Goal: Information Seeking & Learning: Check status

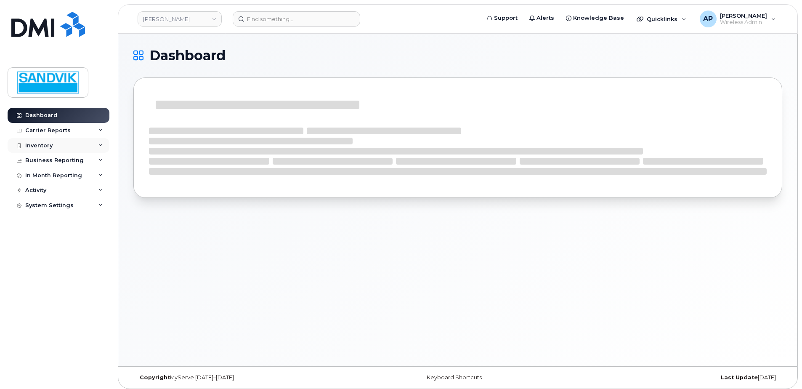
click at [51, 141] on div "Inventory" at bounding box center [59, 145] width 102 height 15
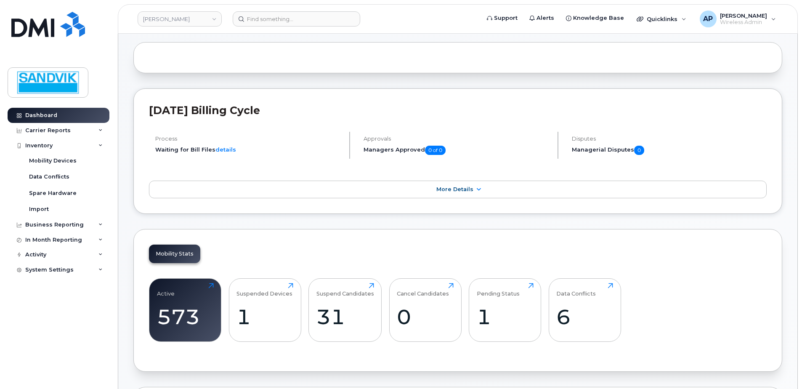
scroll to position [126, 0]
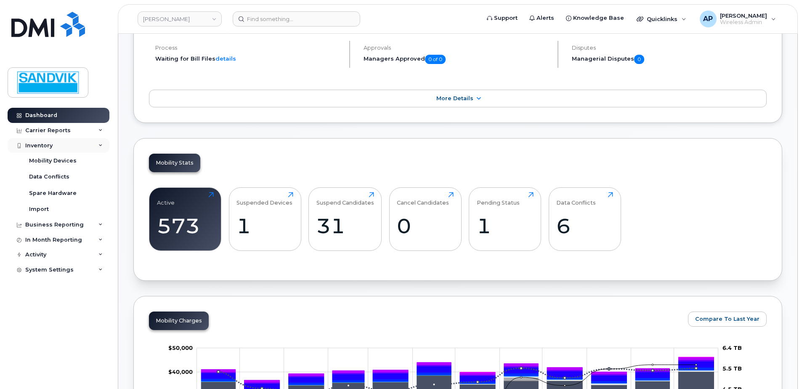
click at [43, 147] on div "Inventory" at bounding box center [38, 145] width 27 height 7
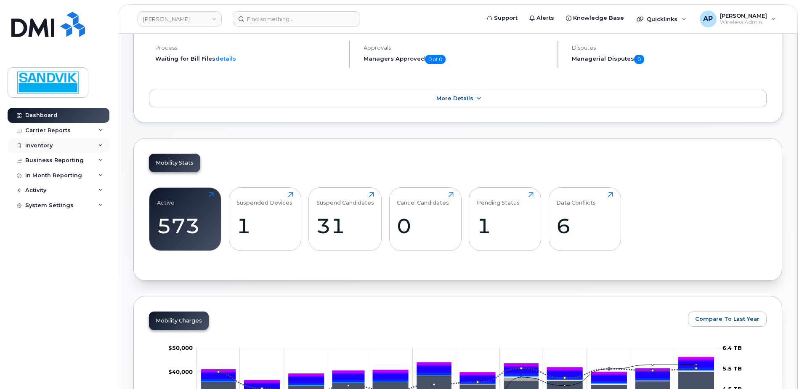
click at [53, 145] on div "Inventory" at bounding box center [59, 145] width 102 height 15
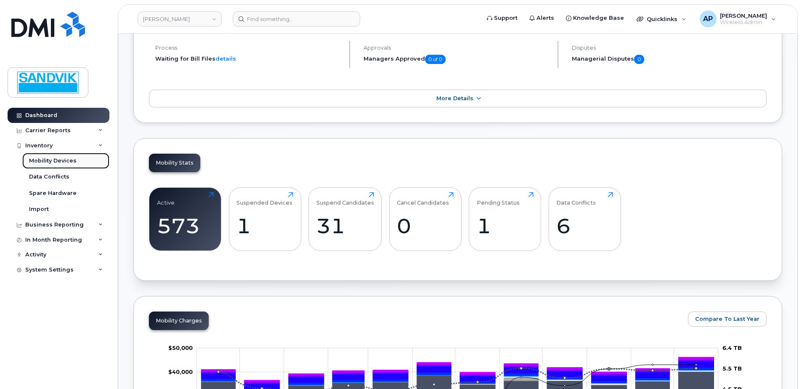
click at [57, 162] on div "Mobility Devices" at bounding box center [53, 161] width 48 height 8
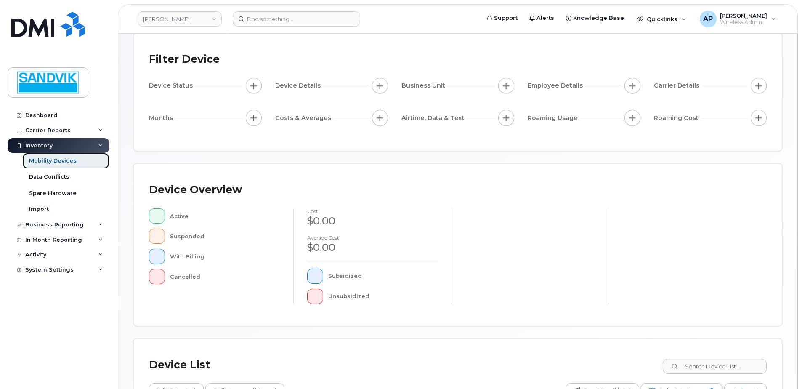
scroll to position [168, 0]
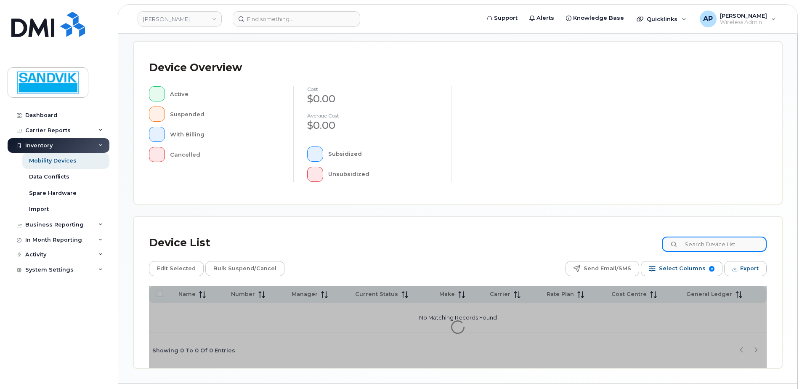
click at [705, 244] on input at bounding box center [714, 244] width 105 height 15
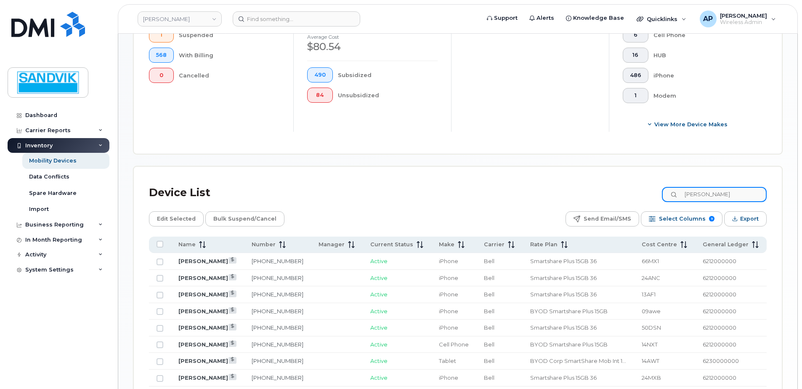
scroll to position [274, 0]
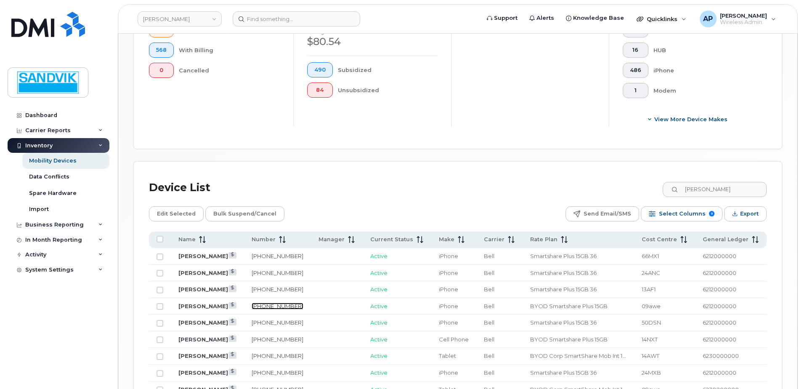
click at [277, 305] on link "431-374-0484" at bounding box center [278, 306] width 52 height 7
drag, startPoint x: 72, startPoint y: 161, endPoint x: 94, endPoint y: 162, distance: 21.9
click at [72, 161] on div "Mobility Devices" at bounding box center [53, 161] width 48 height 8
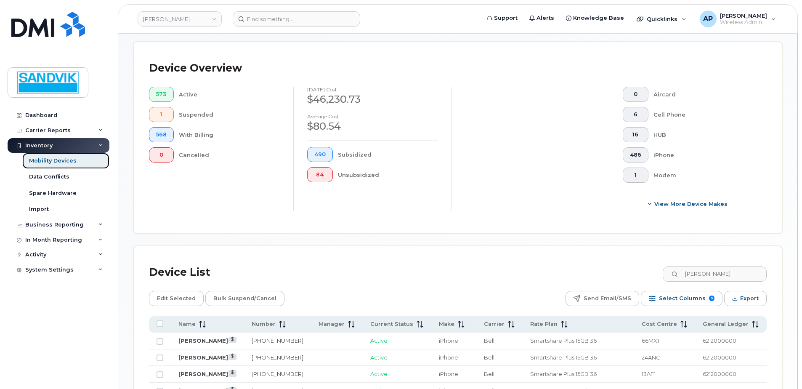
scroll to position [210, 0]
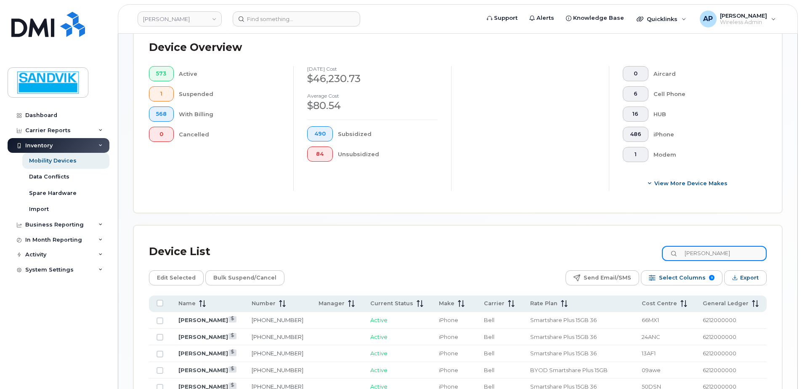
drag, startPoint x: 712, startPoint y: 256, endPoint x: 612, endPoint y: 259, distance: 100.2
click at [612, 259] on div "Device List ryan" at bounding box center [458, 252] width 618 height 22
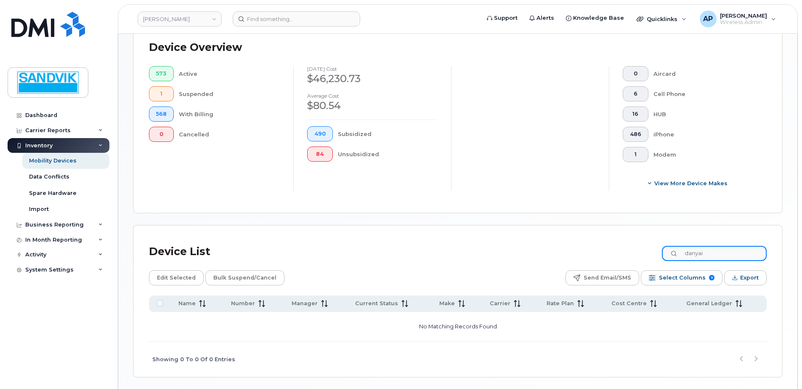
type input "danyai"
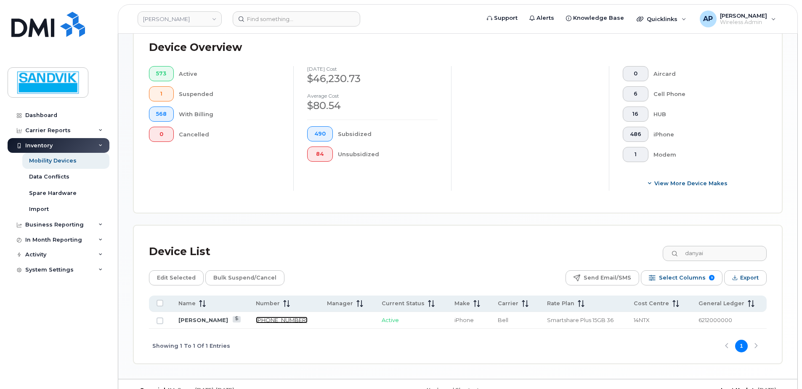
click at [256, 320] on link "226-332-8983" at bounding box center [282, 320] width 52 height 7
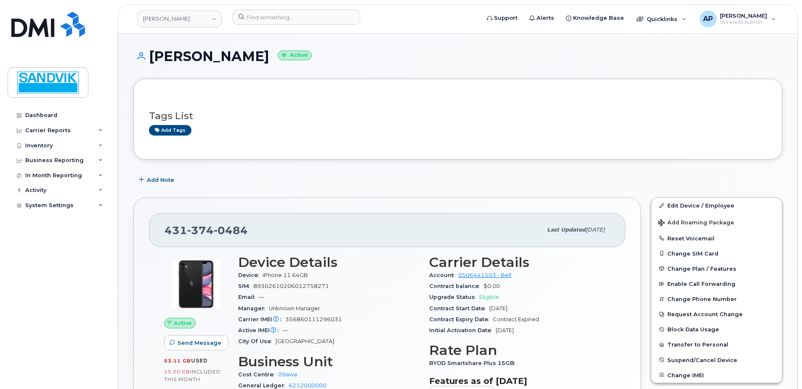
scroll to position [42, 0]
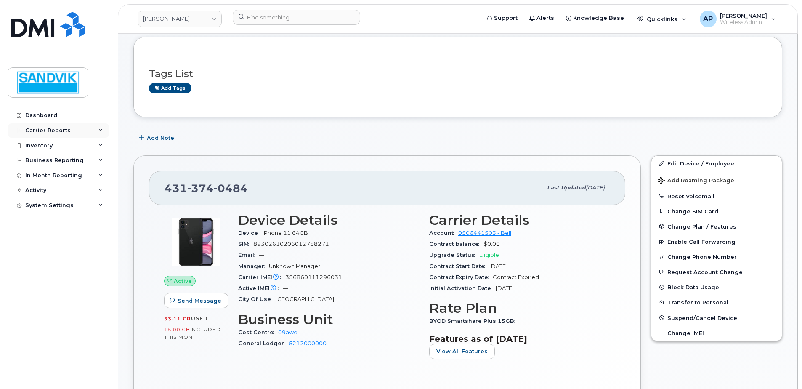
click at [55, 127] on div "Carrier Reports" at bounding box center [47, 130] width 45 height 7
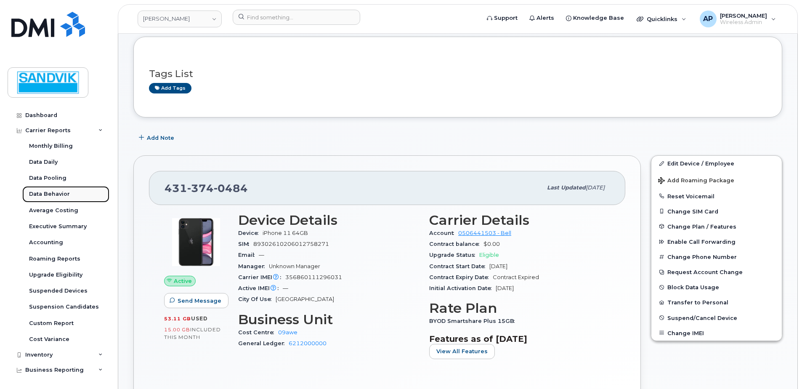
click at [56, 192] on div "Data Behavior" at bounding box center [49, 194] width 41 height 8
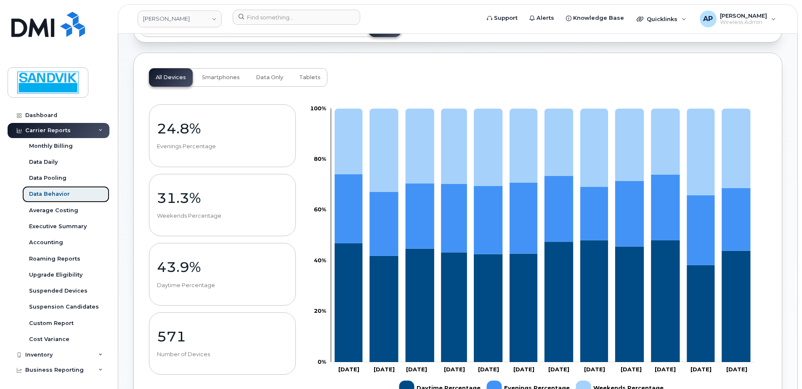
scroll to position [84, 0]
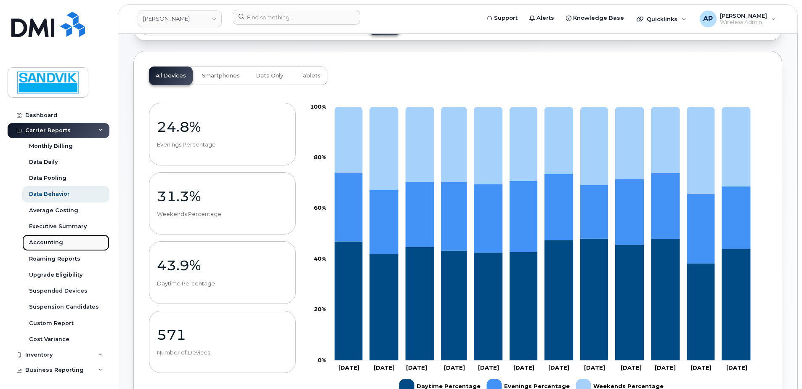
click at [53, 240] on div "Accounting" at bounding box center [46, 243] width 34 height 8
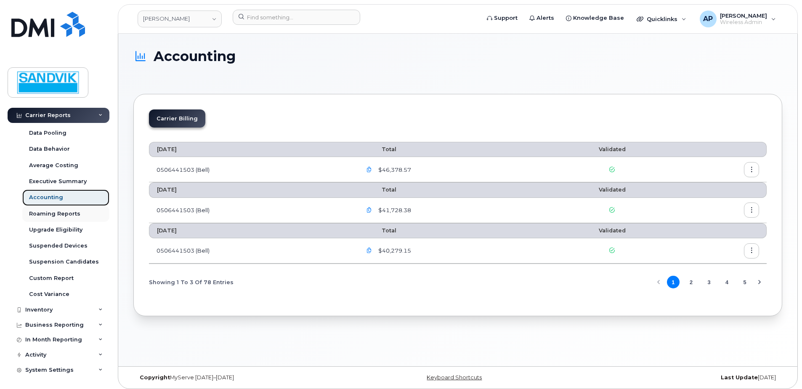
scroll to position [46, 0]
click at [44, 353] on div "Activity" at bounding box center [35, 354] width 21 height 7
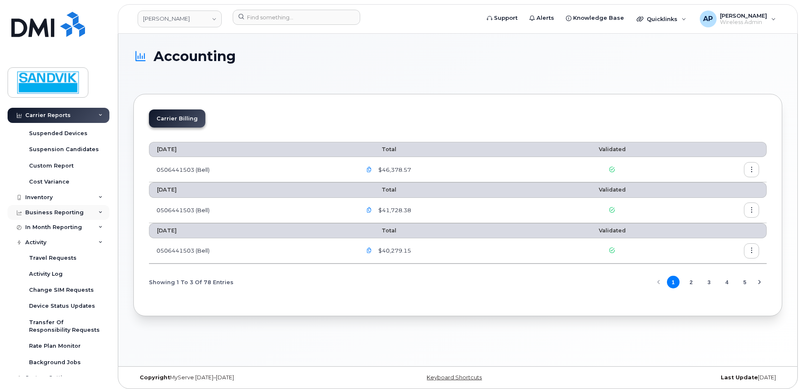
scroll to position [166, 0]
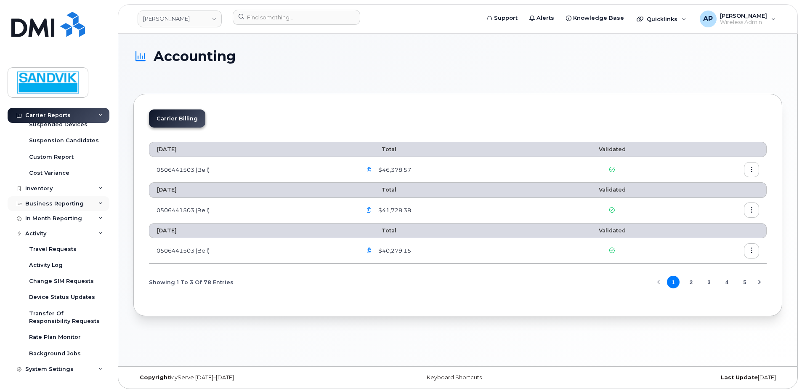
click at [53, 201] on div "Business Reporting" at bounding box center [54, 203] width 59 height 7
click at [57, 232] on div "In Month Reporting" at bounding box center [53, 235] width 57 height 7
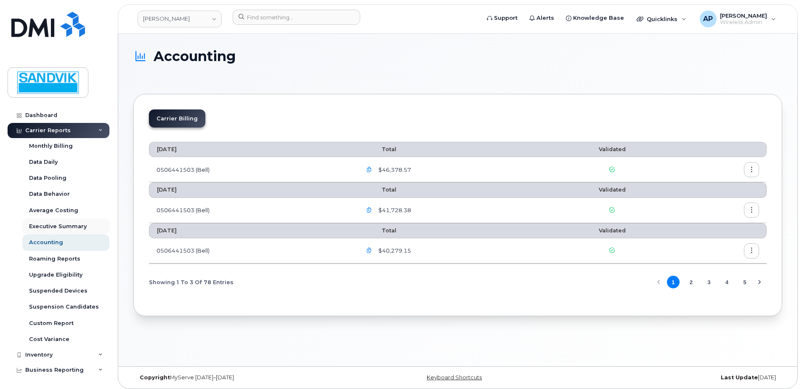
scroll to position [42, 0]
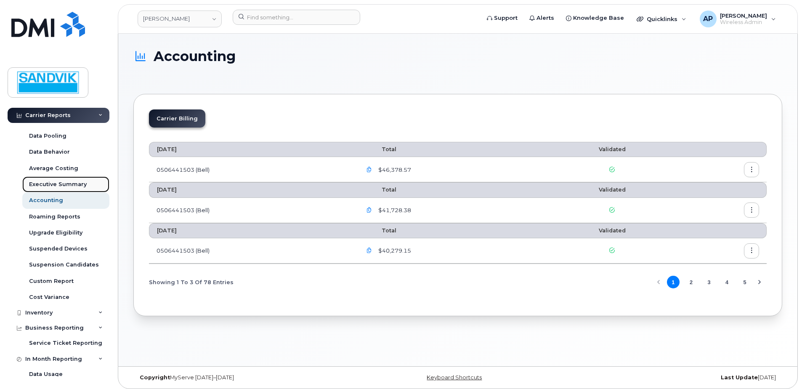
click at [72, 182] on div "Executive Summary" at bounding box center [58, 185] width 58 height 8
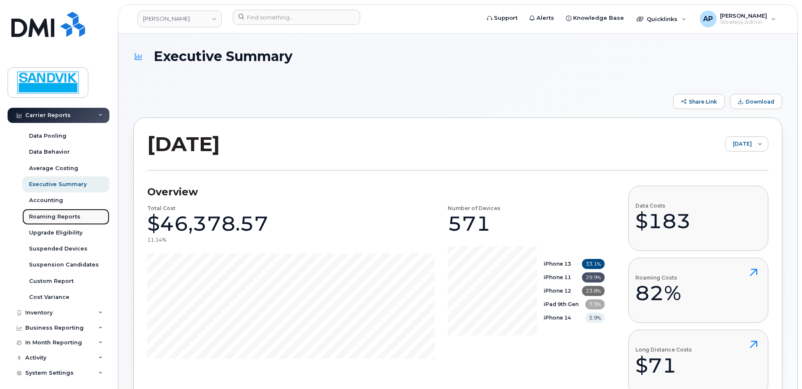
drag, startPoint x: 88, startPoint y: 229, endPoint x: 85, endPoint y: 209, distance: 20.4
click at [85, 209] on link "Roaming Reports" at bounding box center [65, 217] width 87 height 16
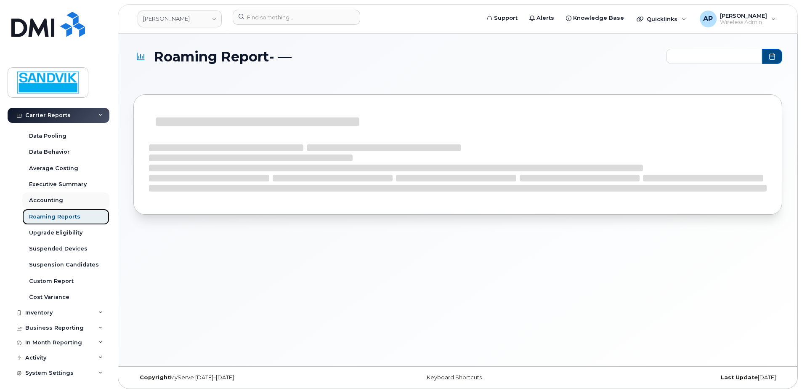
type input "2024-11 - 2025-10"
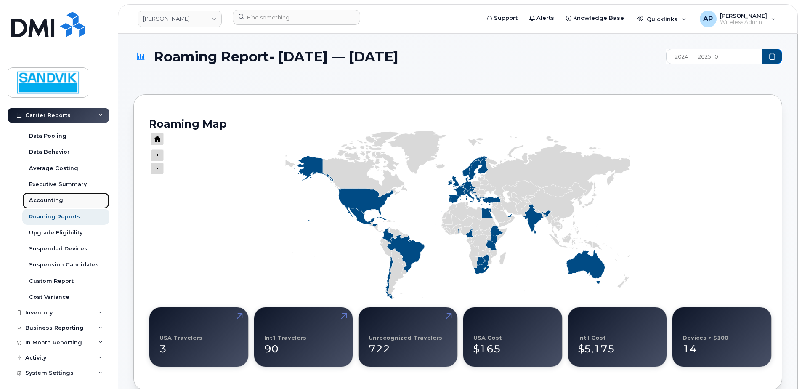
click at [55, 199] on div "Accounting" at bounding box center [46, 201] width 34 height 8
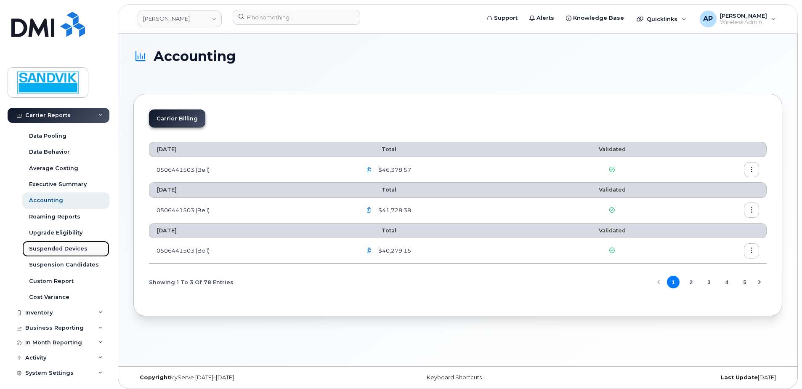
click at [65, 245] on div "Suspended Devices" at bounding box center [58, 249] width 59 height 8
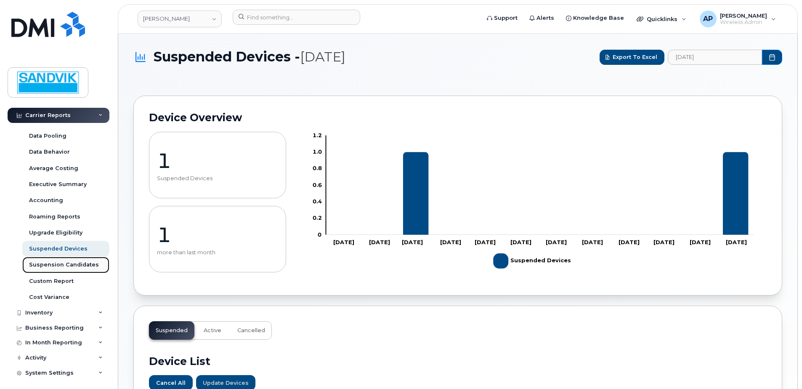
click at [68, 263] on div "Suspension Candidates" at bounding box center [64, 265] width 70 height 8
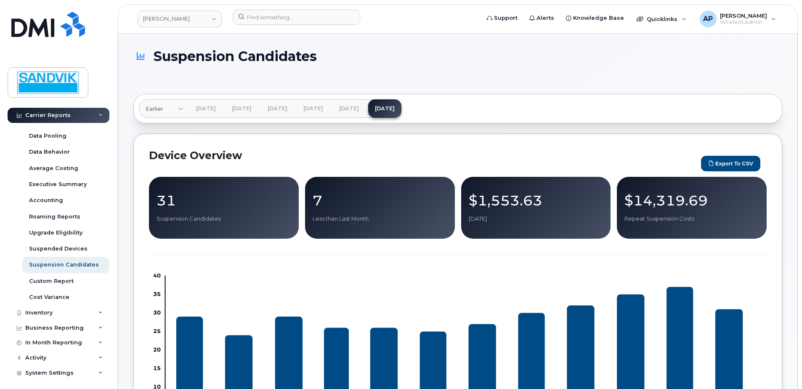
click at [201, 200] on p "31" at bounding box center [224, 200] width 135 height 15
click at [172, 202] on p "31" at bounding box center [224, 200] width 135 height 15
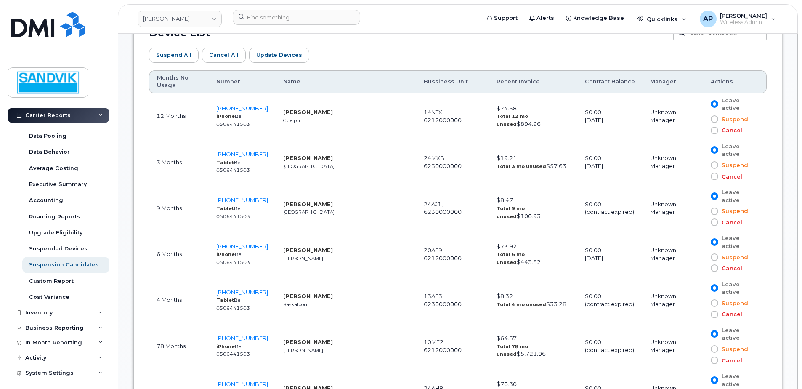
scroll to position [547, 0]
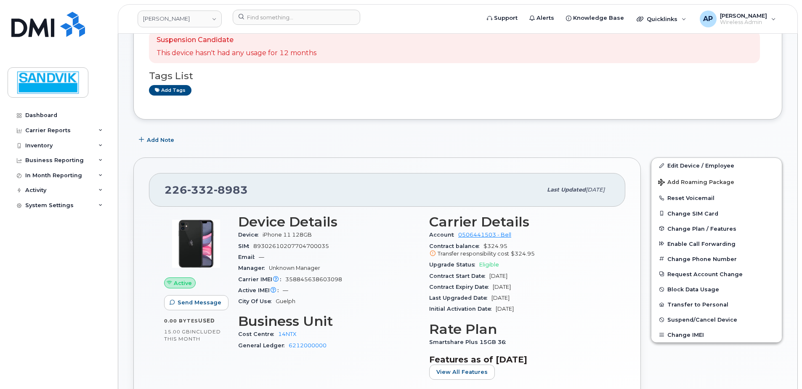
scroll to position [84, 0]
